Goal: Task Accomplishment & Management: Manage account settings

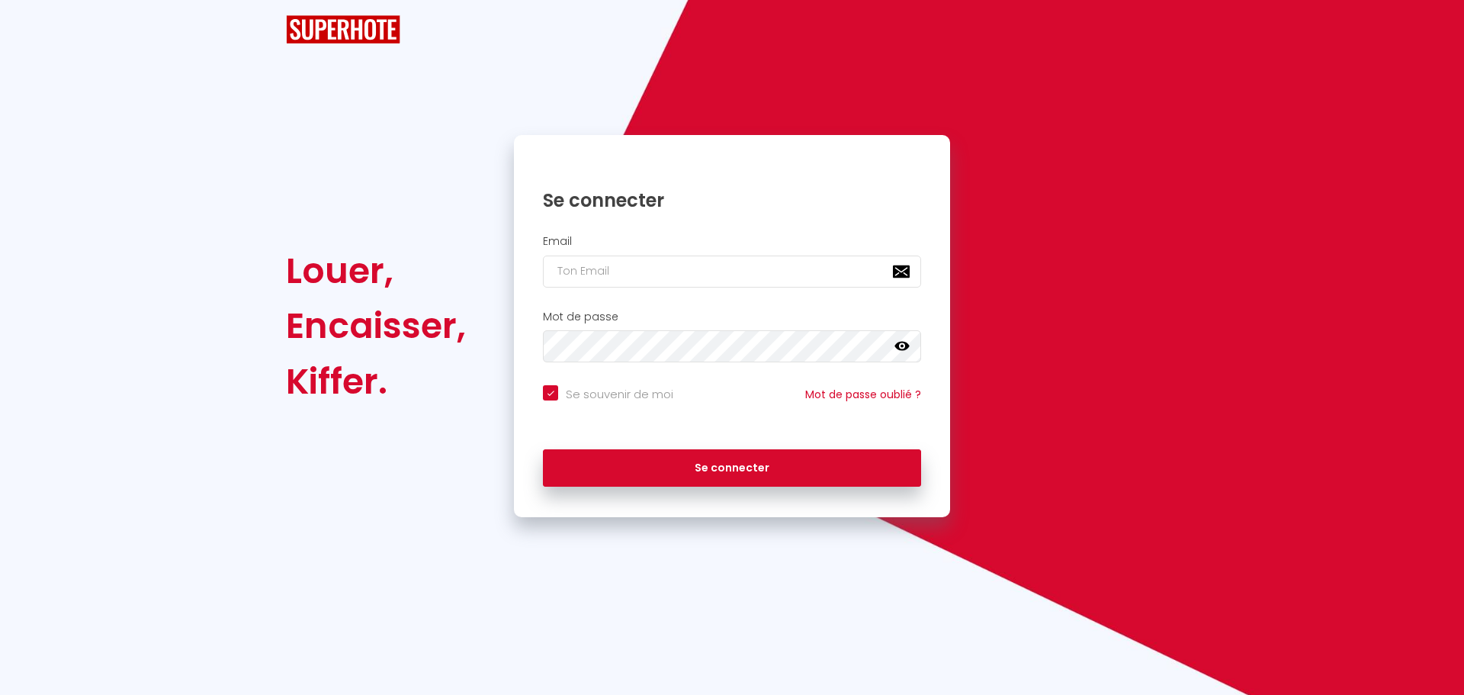
checkbox input "true"
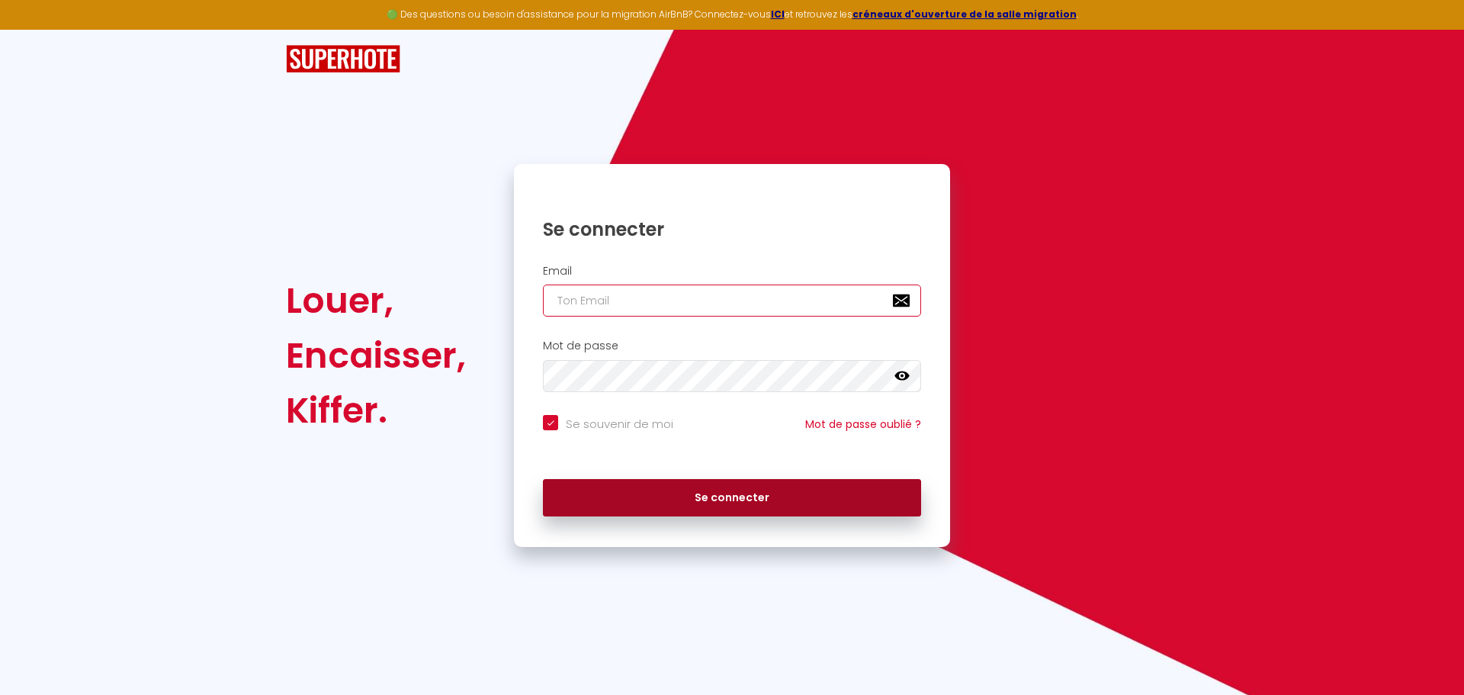
type input "[EMAIL_ADDRESS][DOMAIN_NAME]"
click at [728, 503] on button "Se connecter" at bounding box center [732, 498] width 378 height 38
checkbox input "true"
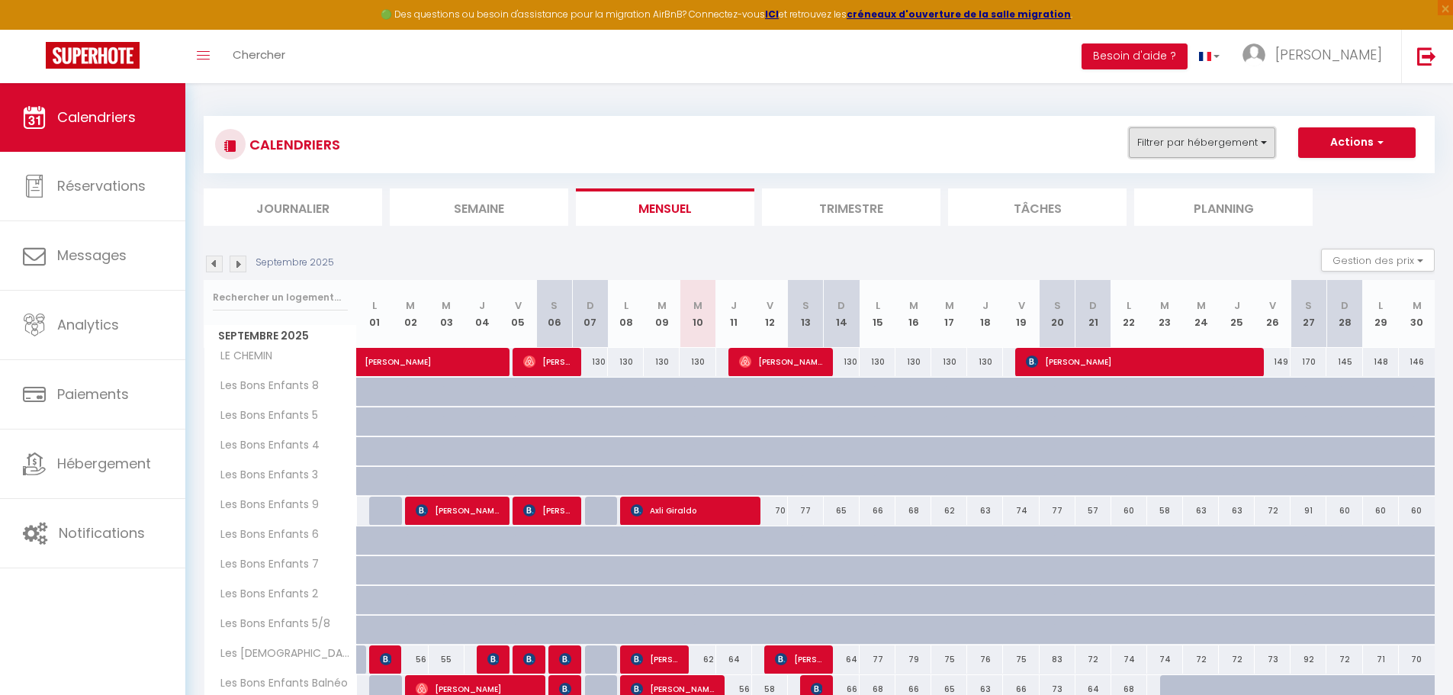
click at [1247, 152] on button "Filtrer par hébergement" at bounding box center [1202, 142] width 146 height 31
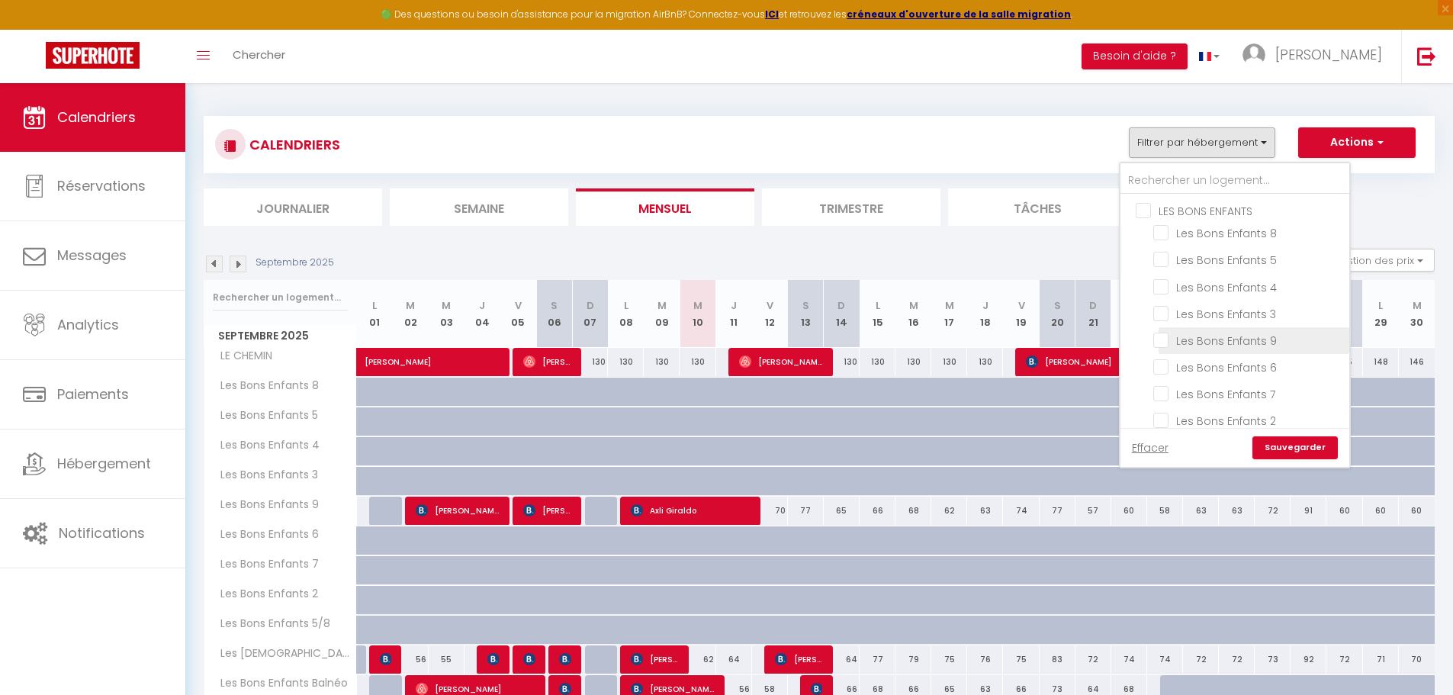
click at [1169, 339] on input "Les Bons Enfants 9" at bounding box center [1248, 339] width 191 height 15
checkbox input "true"
checkbox input "false"
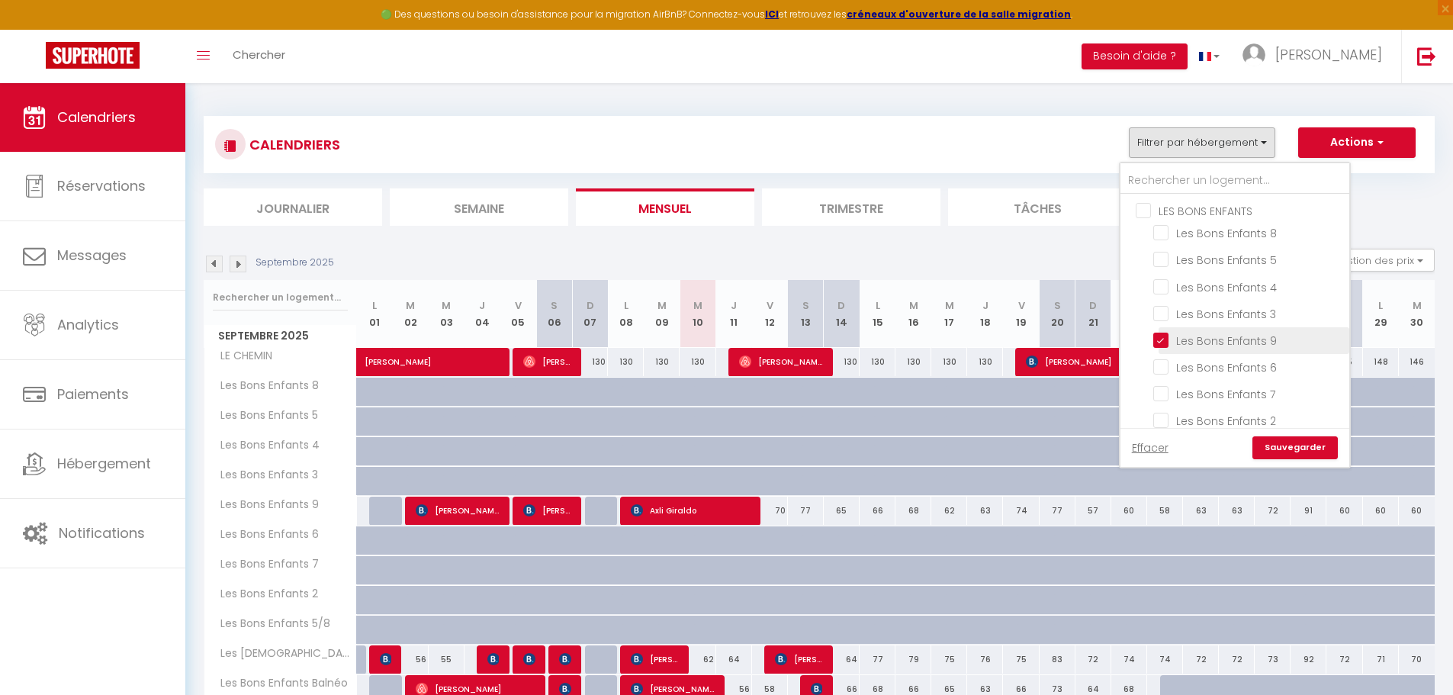
checkbox input "false"
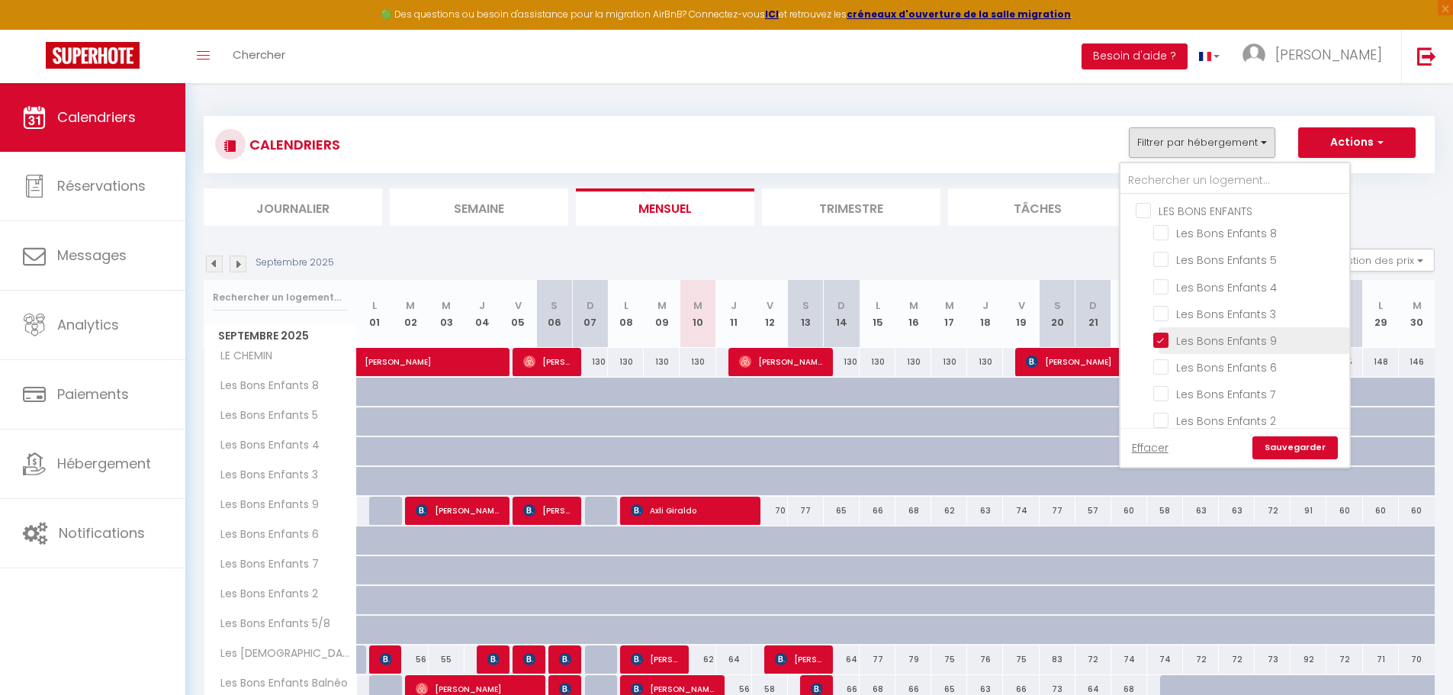
checkbox input "false"
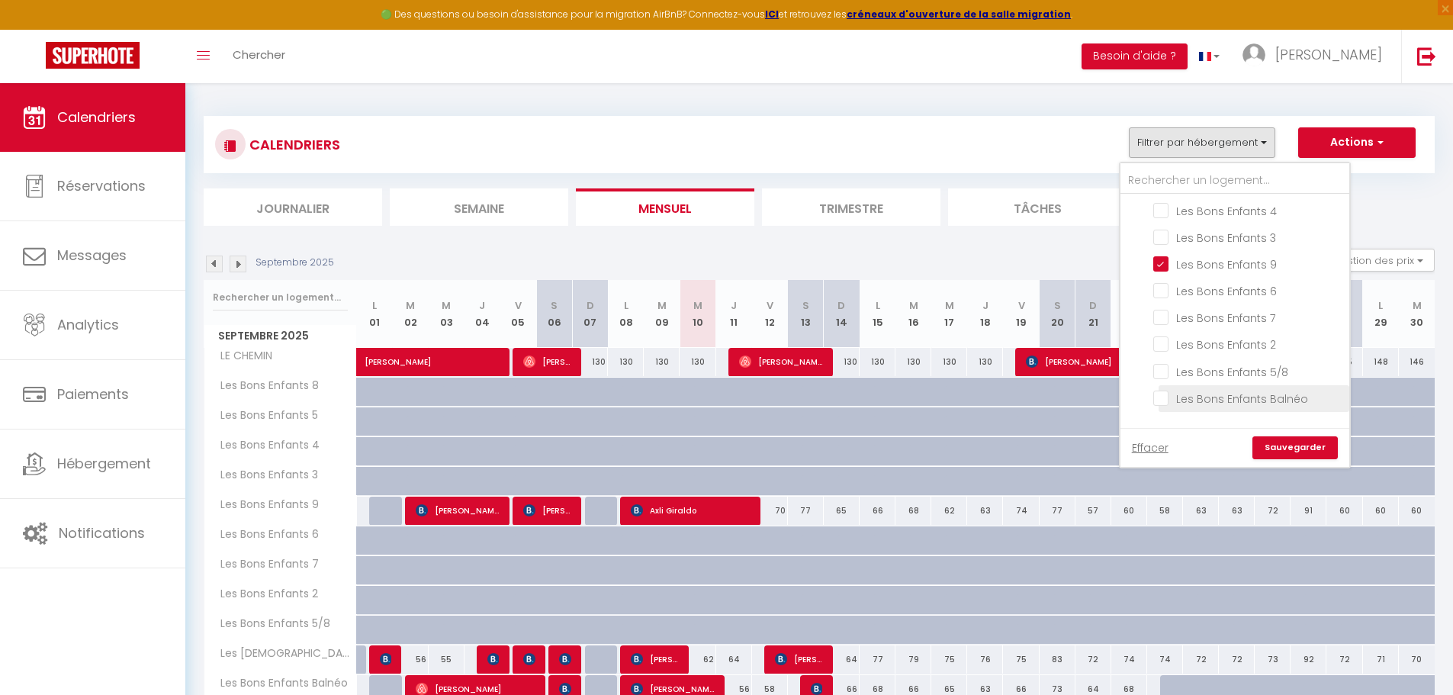
click at [1168, 396] on input "Les Bons Enfants Balnéo" at bounding box center [1248, 397] width 191 height 15
checkbox input "true"
checkbox input "false"
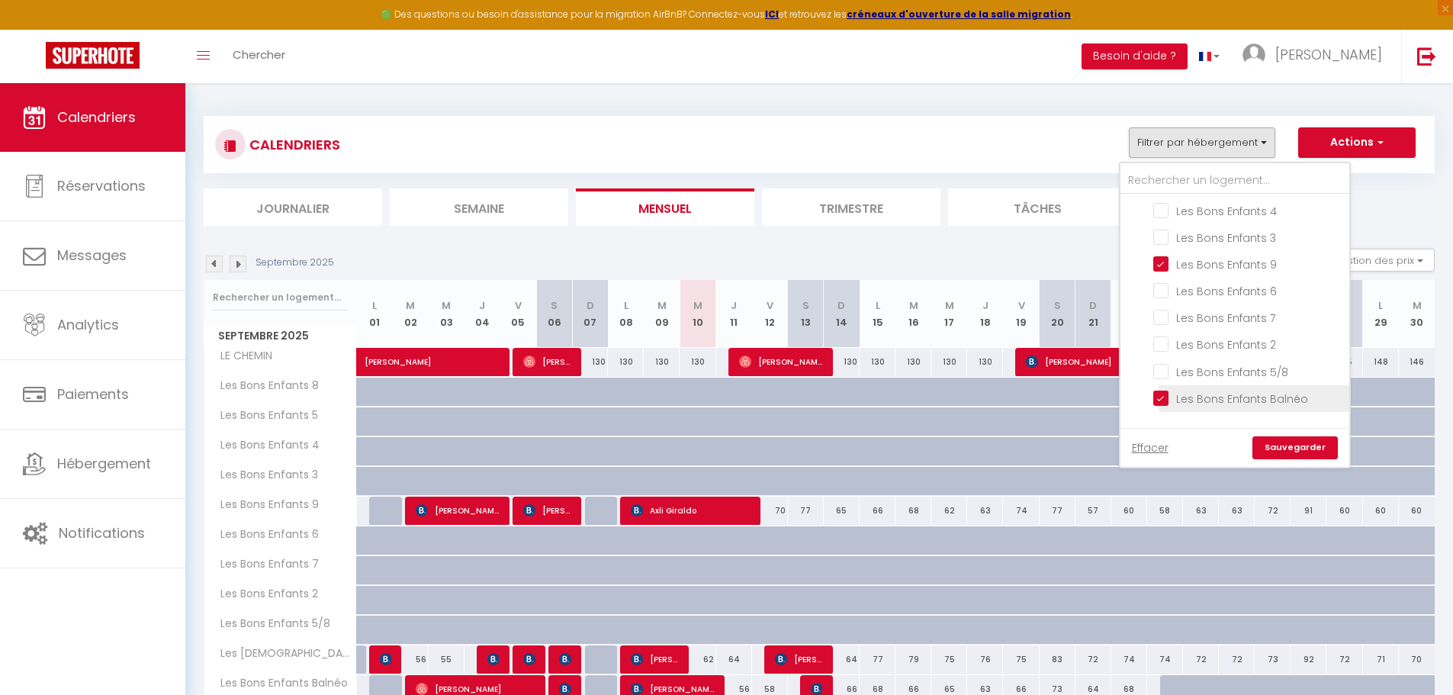
checkbox input "false"
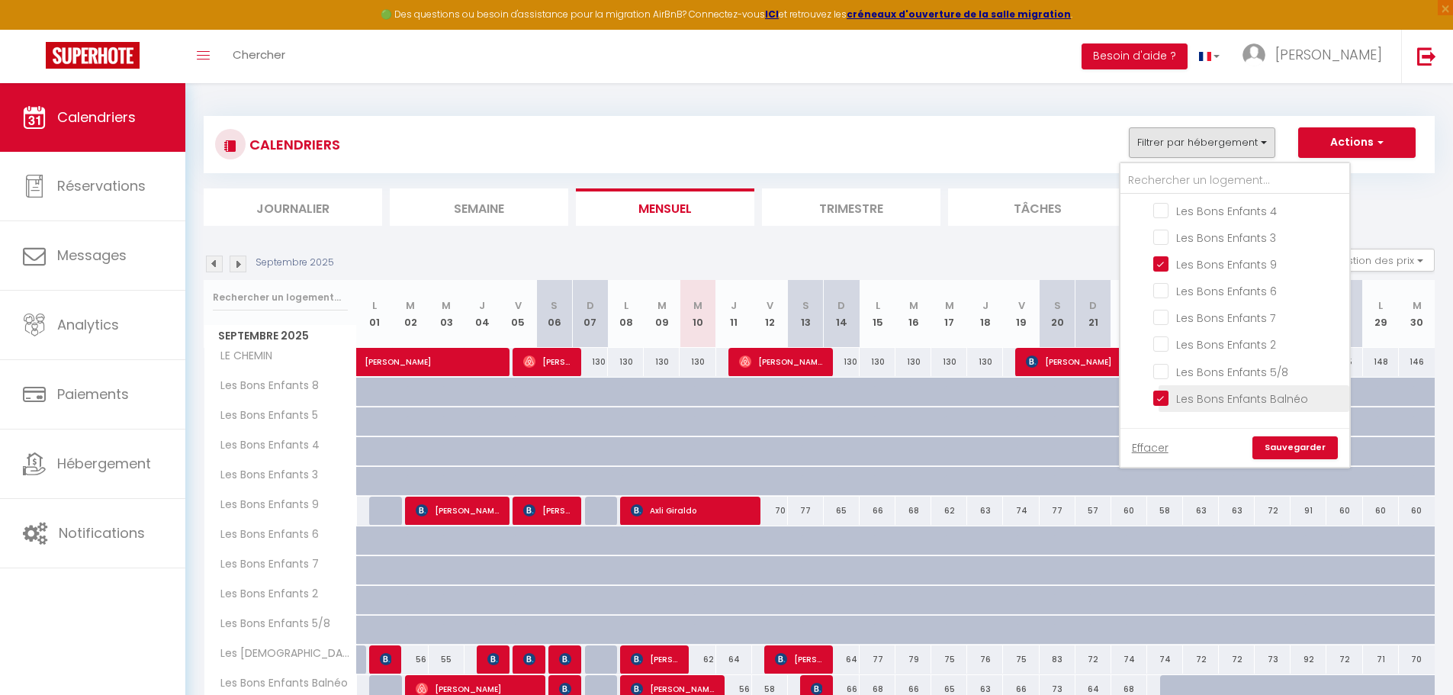
checkbox input "false"
click at [1146, 268] on input "CHARMILEX" at bounding box center [1250, 263] width 229 height 15
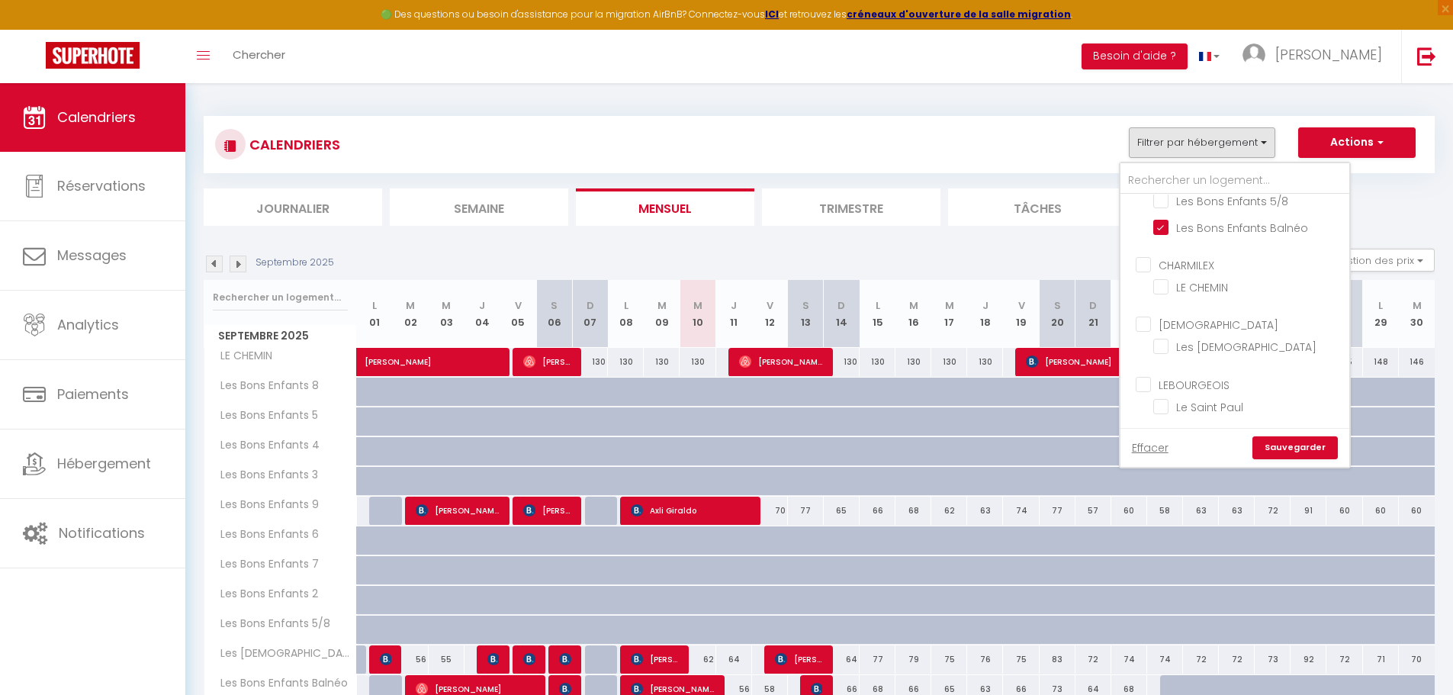
checkbox input "true"
checkbox input "false"
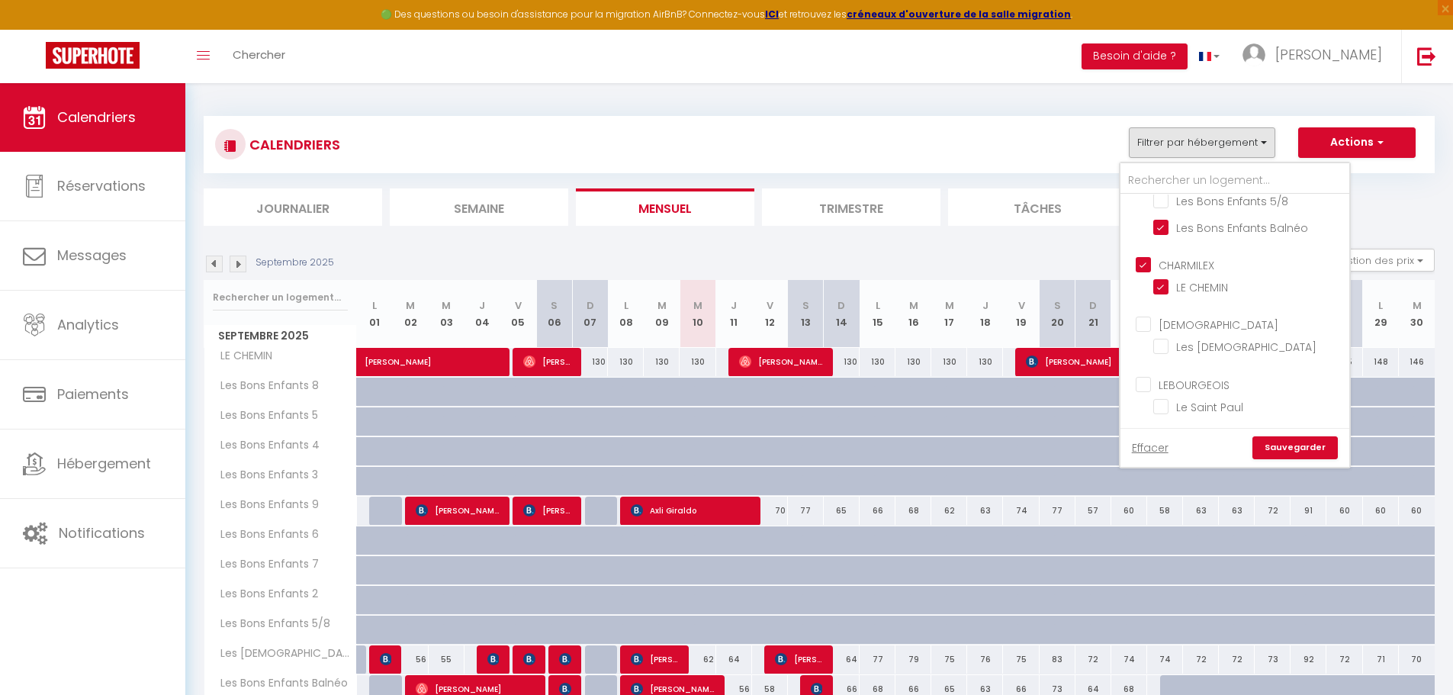
checkbox input "false"
checkbox input "true"
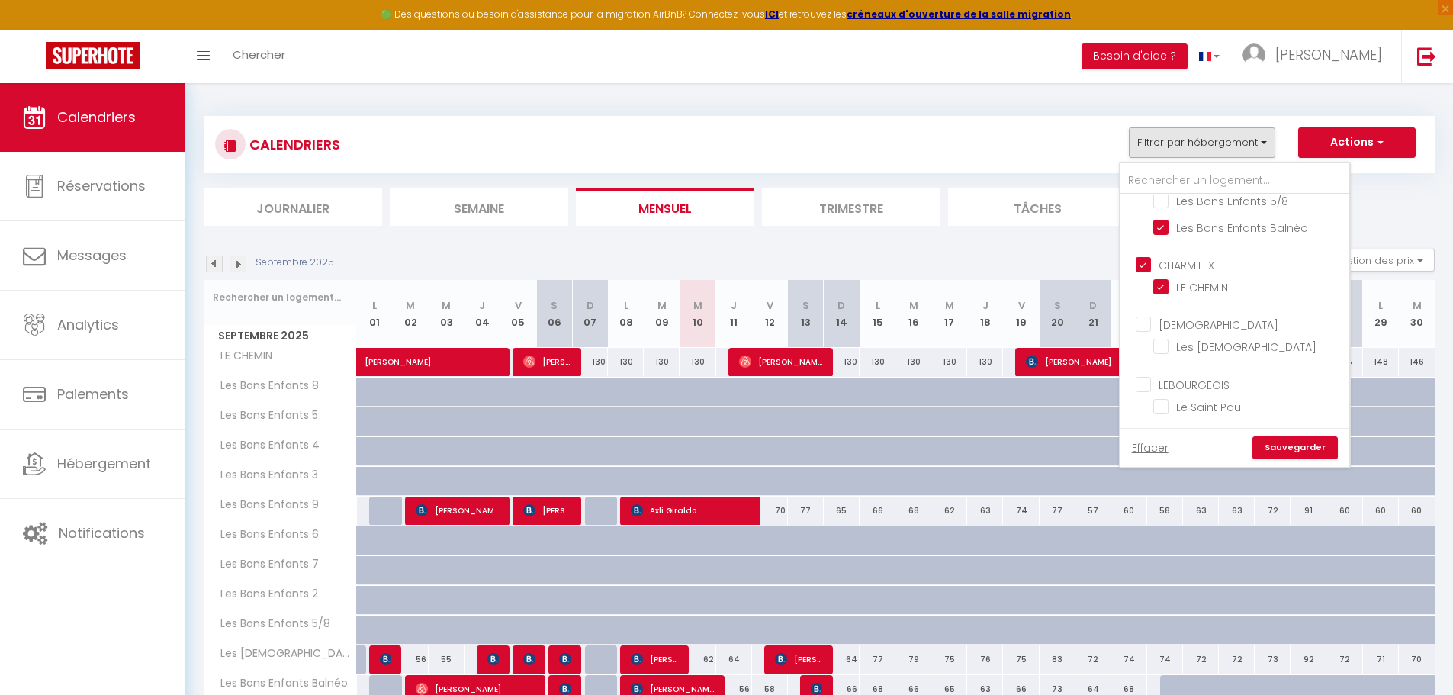
checkbox input "false"
click at [1147, 329] on input "[DEMOGRAPHIC_DATA]" at bounding box center [1250, 323] width 229 height 15
checkbox input "true"
checkbox input "false"
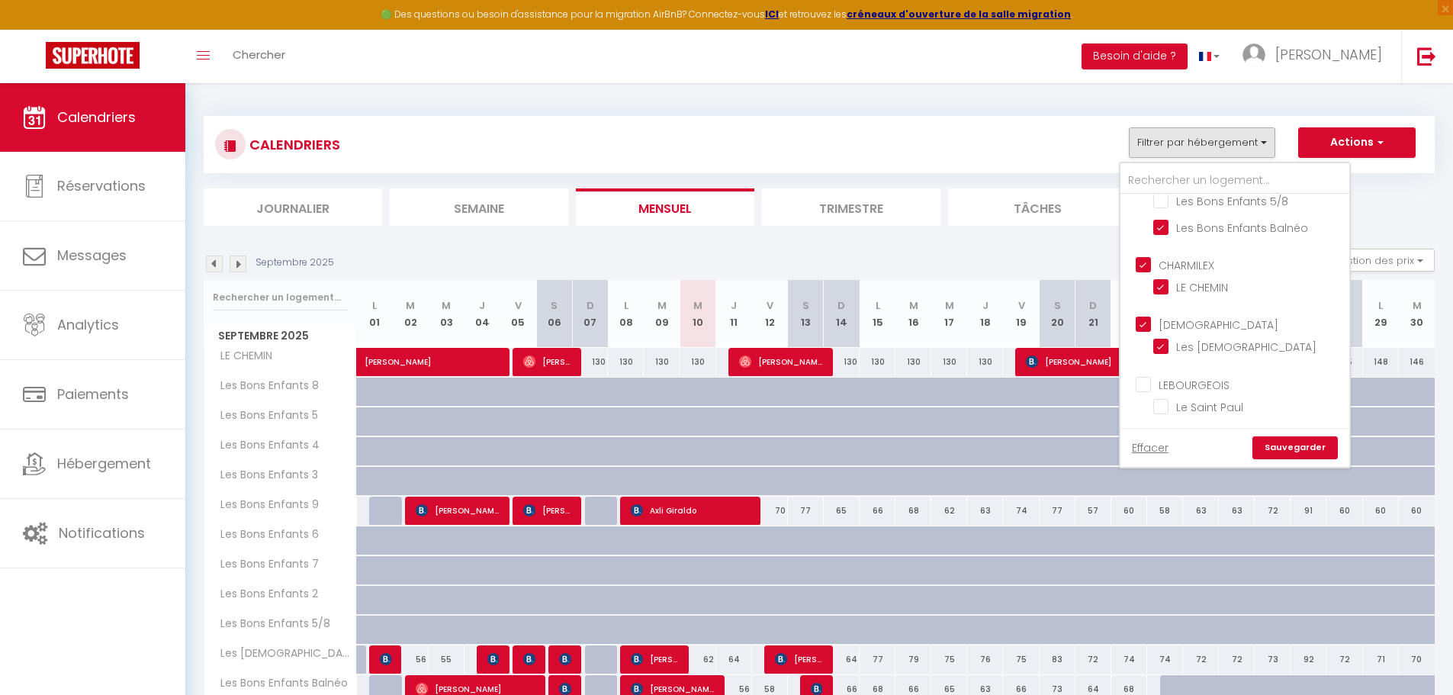
checkbox input "false"
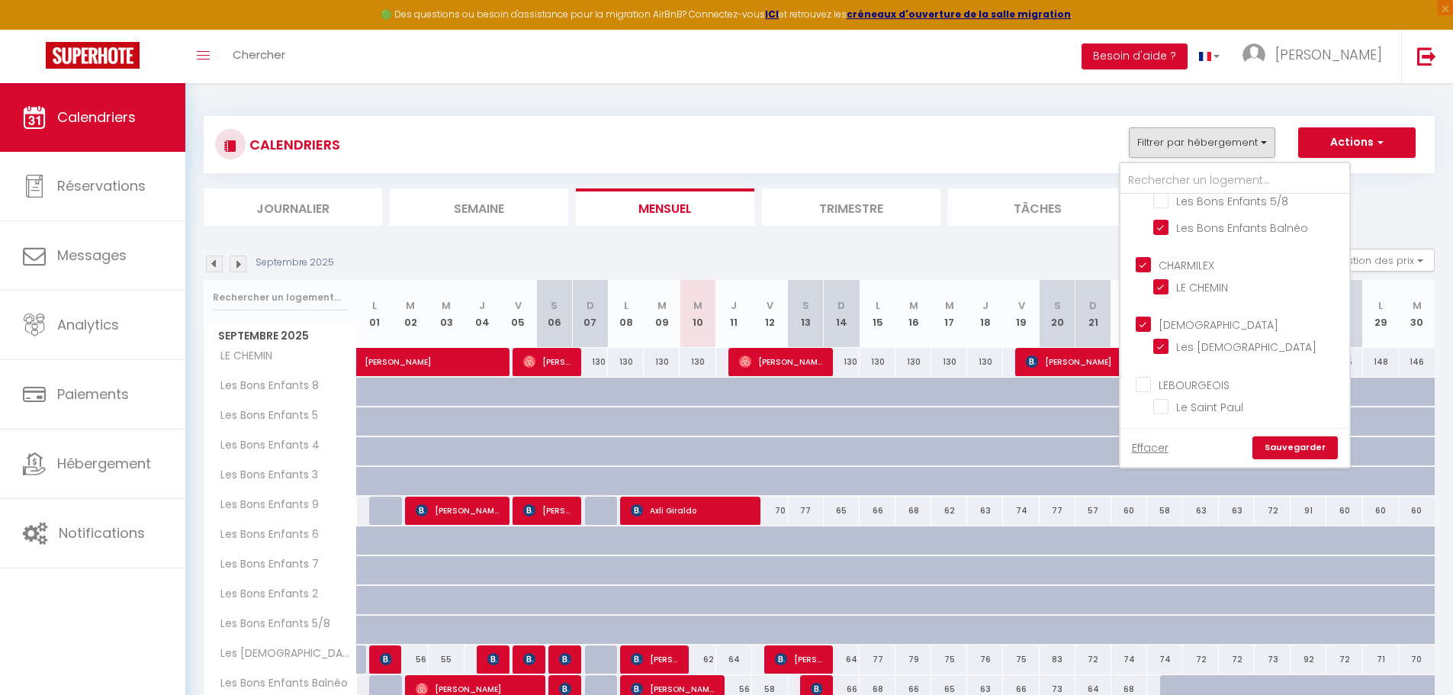
checkbox input "false"
checkbox input "true"
checkbox input "false"
click at [1147, 395] on ul "LEBOURGEOIS Le Saint Paul" at bounding box center [1234, 397] width 229 height 59
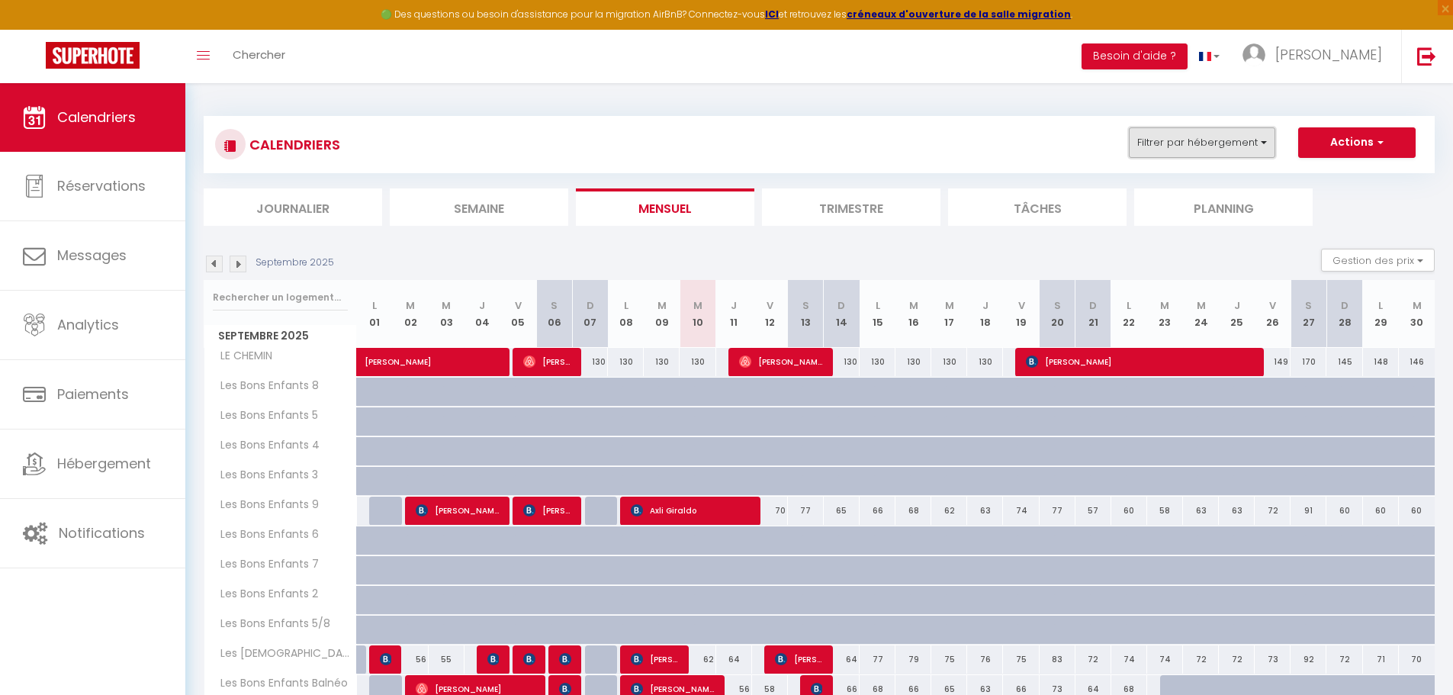
click at [1242, 148] on button "Filtrer par hébergement" at bounding box center [1202, 142] width 146 height 31
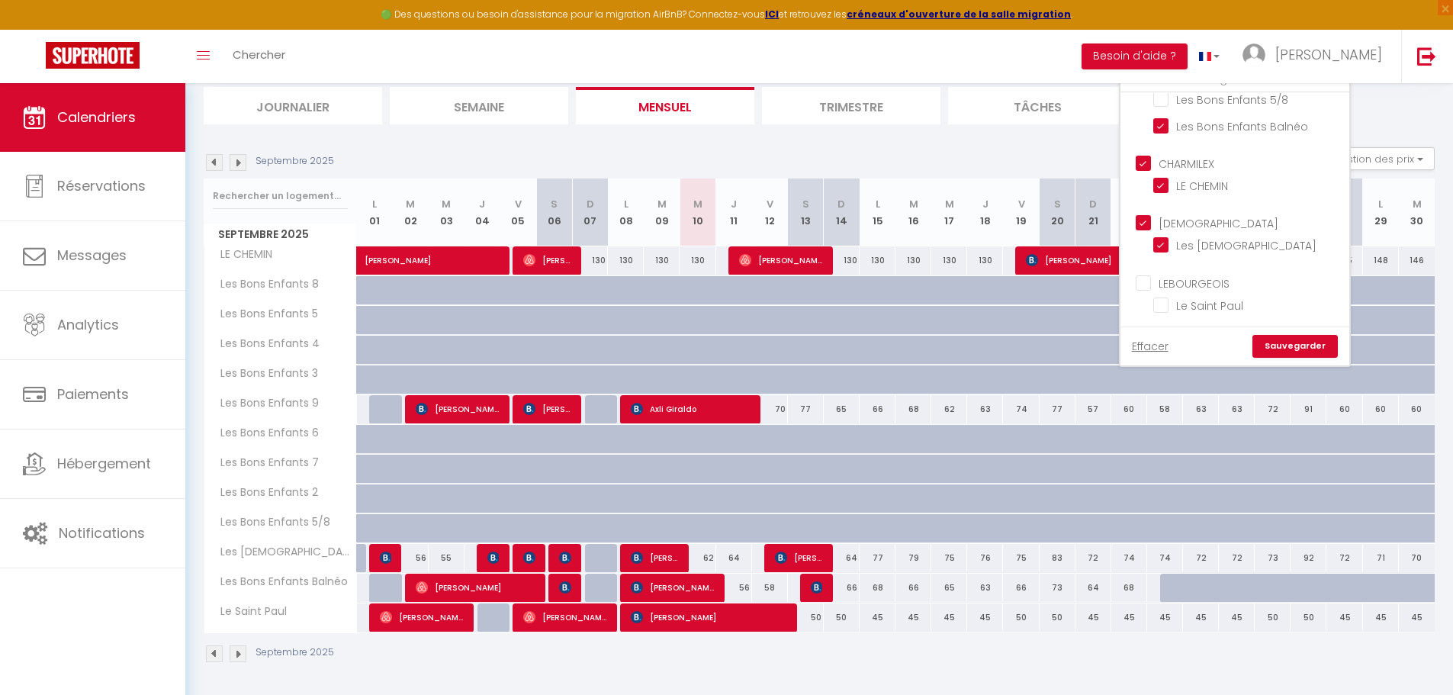
scroll to position [103, 0]
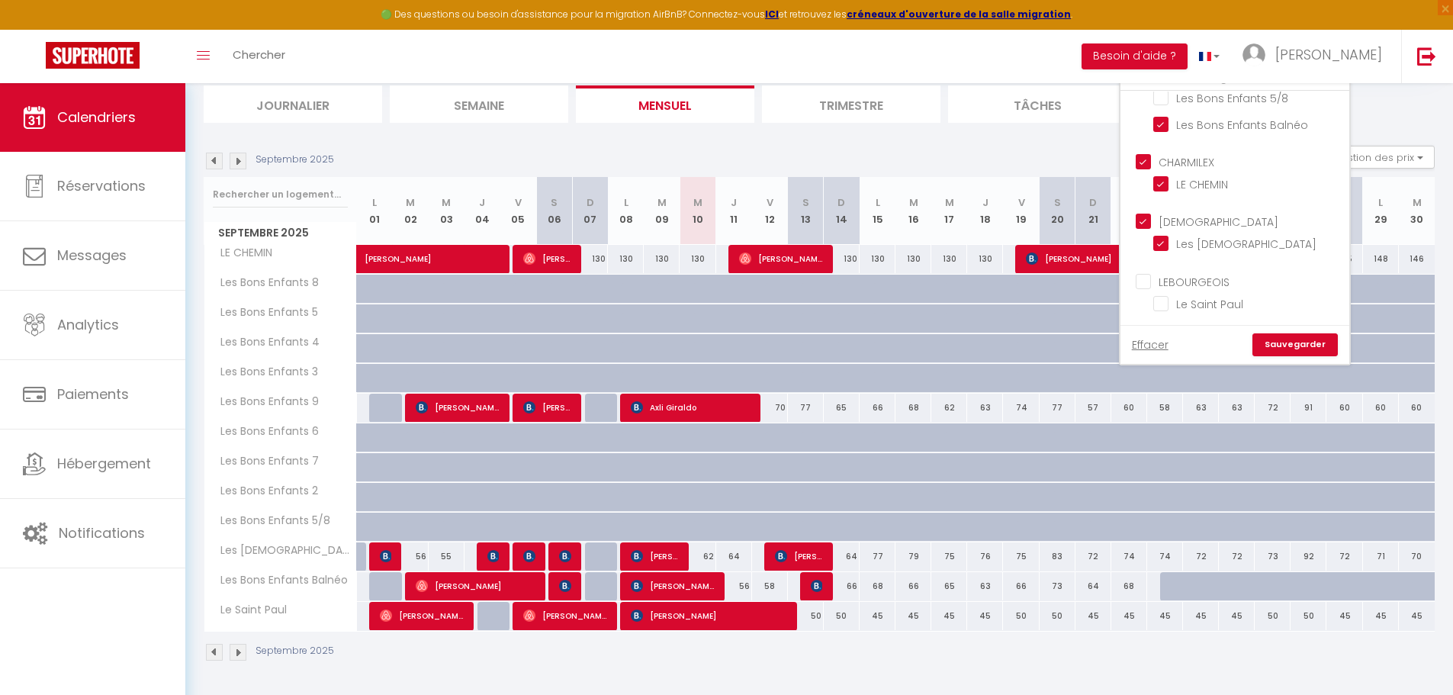
click at [1143, 273] on input "LEBOURGEOIS" at bounding box center [1250, 279] width 229 height 15
checkbox input "true"
checkbox input "false"
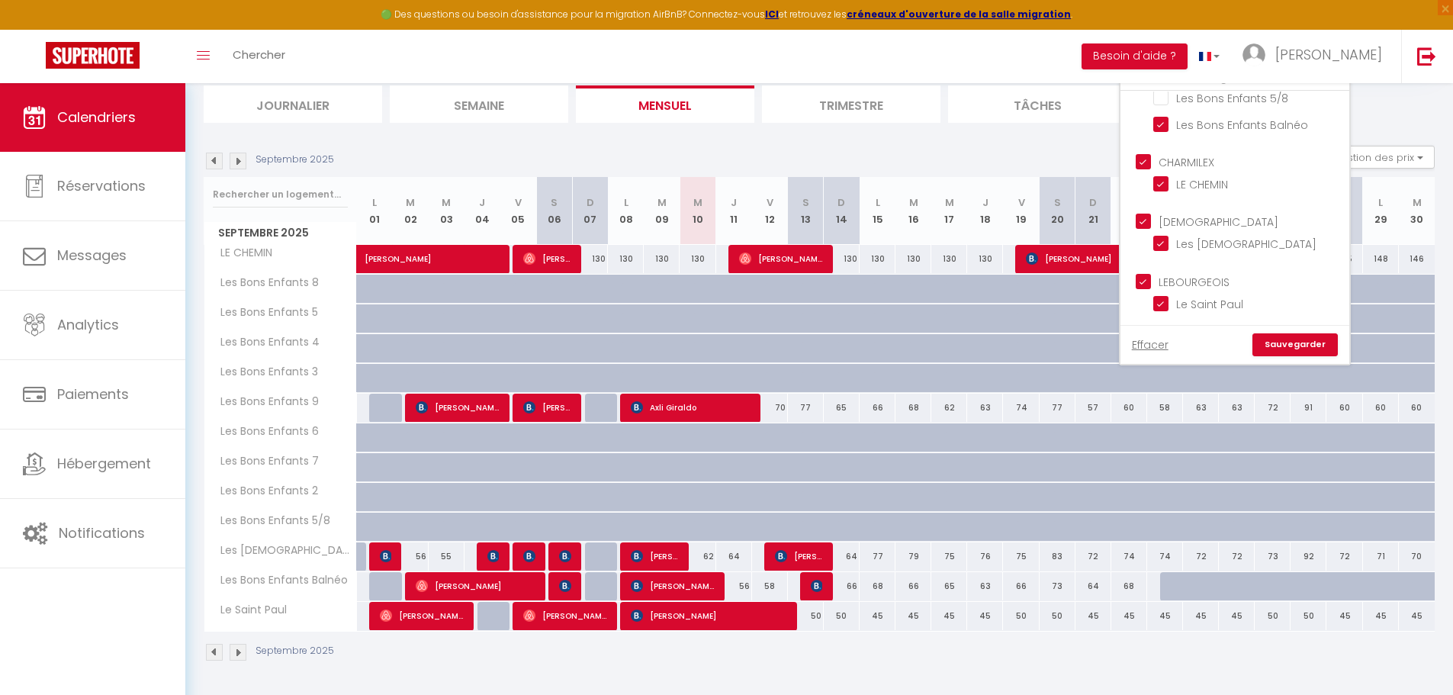
checkbox input "false"
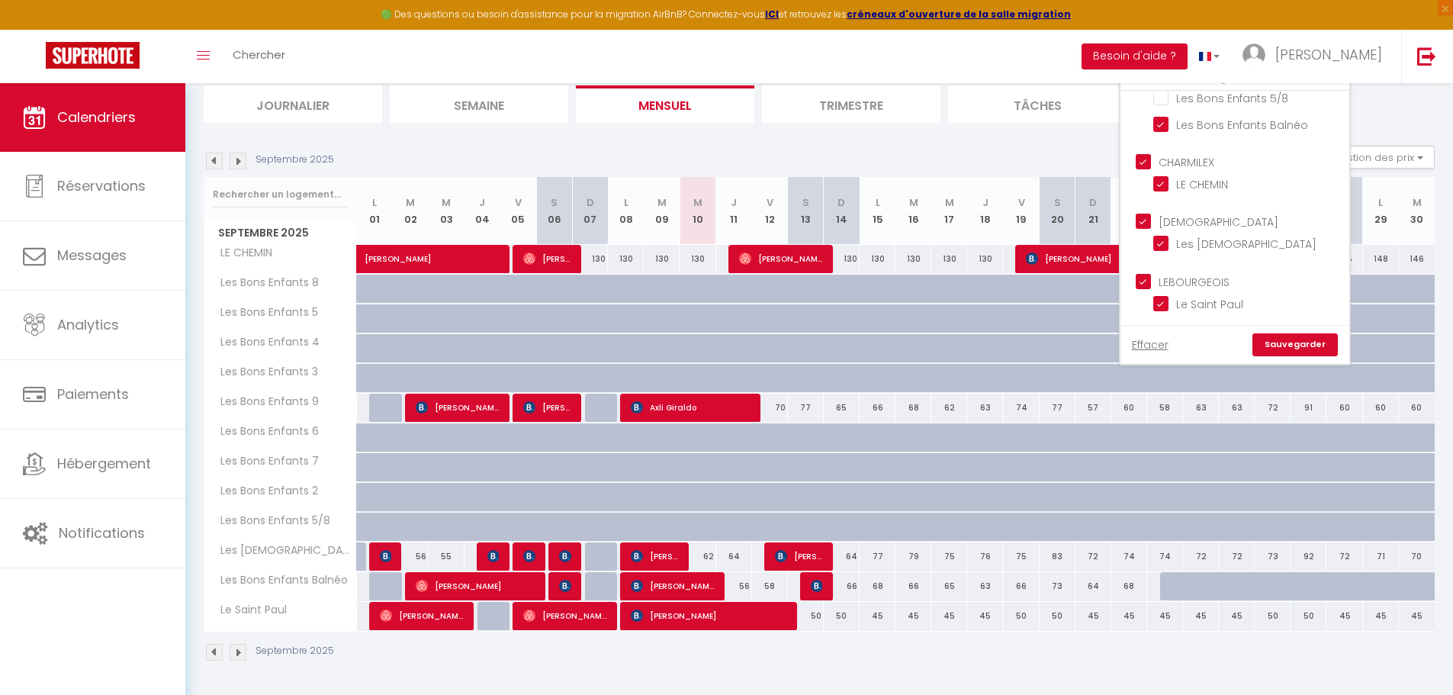
checkbox input "true"
click at [1297, 345] on link "Sauvegarder" at bounding box center [1294, 344] width 85 height 23
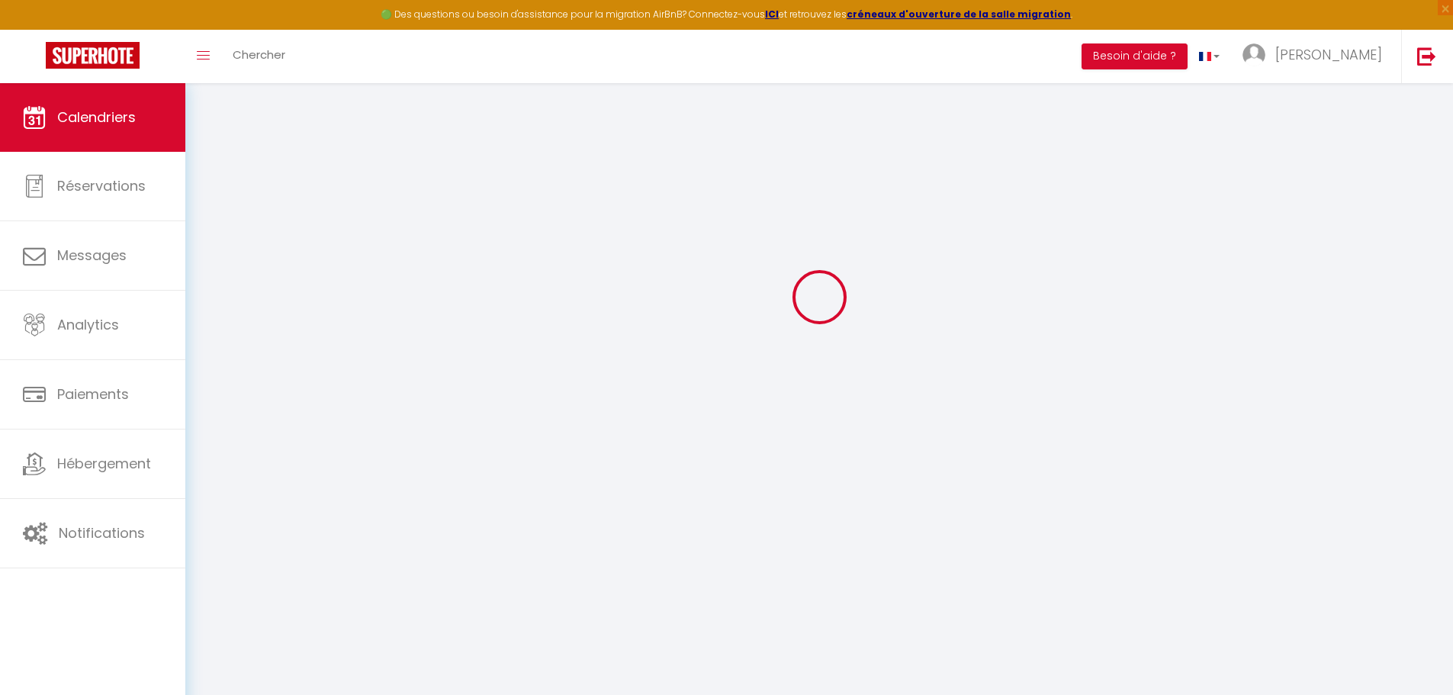
scroll to position [83, 0]
